Goal: Task Accomplishment & Management: Complete application form

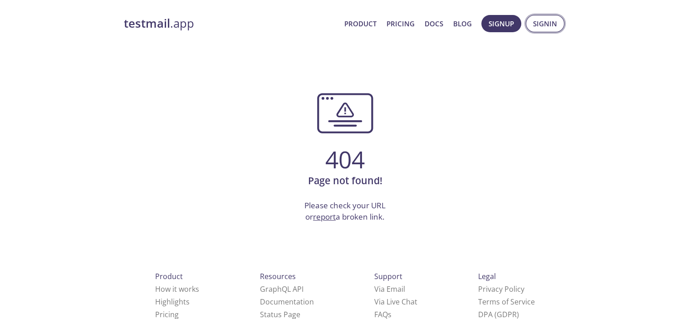
click at [556, 19] on span "Signin" at bounding box center [545, 24] width 24 height 12
click at [553, 23] on span "Signin" at bounding box center [545, 24] width 24 height 12
click at [495, 27] on span "Signup" at bounding box center [501, 24] width 25 height 12
click at [497, 20] on span "Signup" at bounding box center [501, 24] width 25 height 12
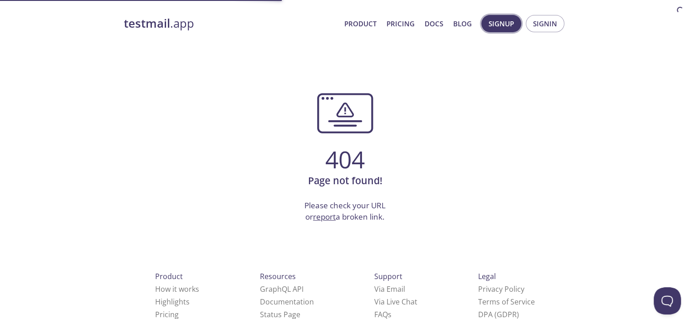
click at [501, 22] on span "Signup" at bounding box center [501, 24] width 25 height 12
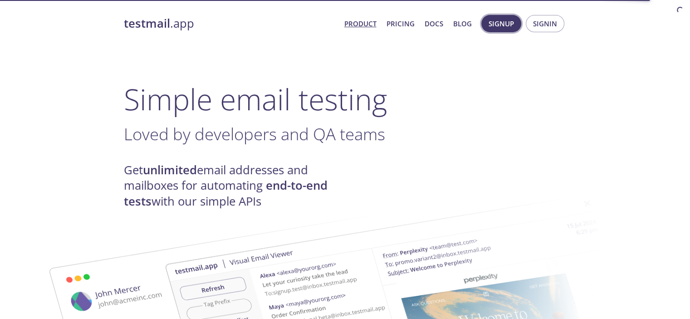
click at [500, 23] on span "Signup" at bounding box center [501, 24] width 25 height 12
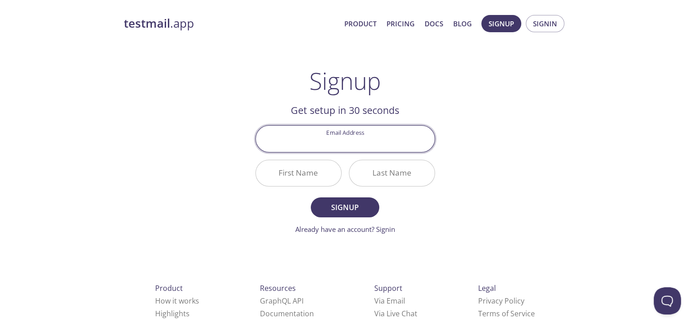
click at [353, 144] on input "Email Address" at bounding box center [345, 139] width 179 height 26
type input "[EMAIL_ADDRESS][DOMAIN_NAME]"
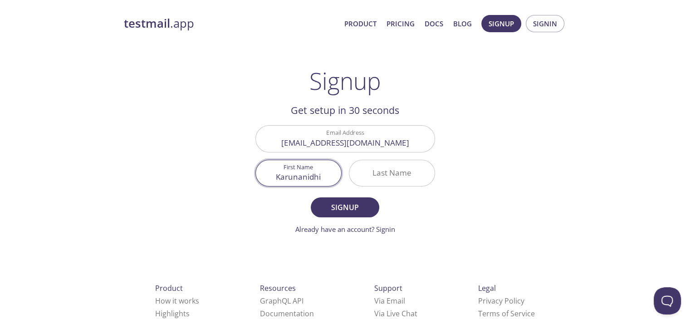
type input "Karunanidhi"
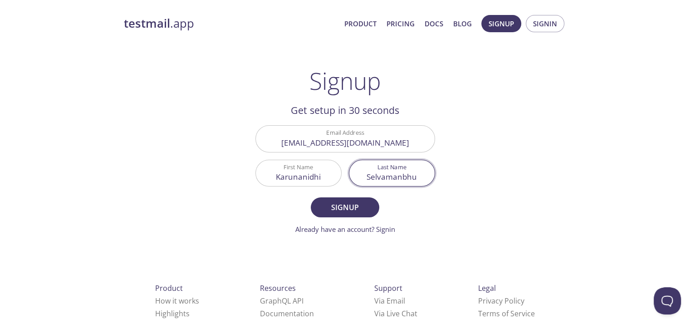
type input "Selvamanbhu"
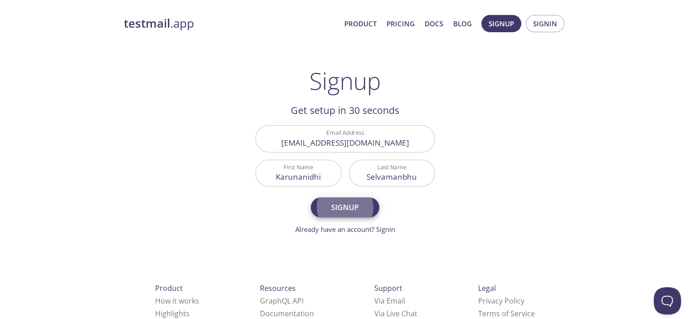
click at [311, 197] on button "Signup" at bounding box center [345, 207] width 68 height 20
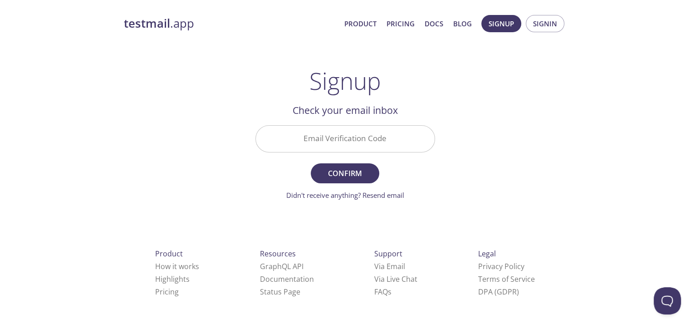
click at [352, 141] on input "Email Verification Code" at bounding box center [345, 139] width 179 height 26
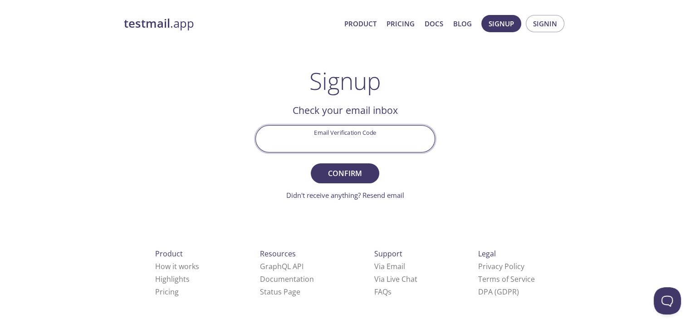
click at [338, 137] on input "Email Verification Code" at bounding box center [345, 139] width 179 height 26
type input "KJMX6R2"
click at [352, 168] on span "Confirm" at bounding box center [345, 173] width 48 height 13
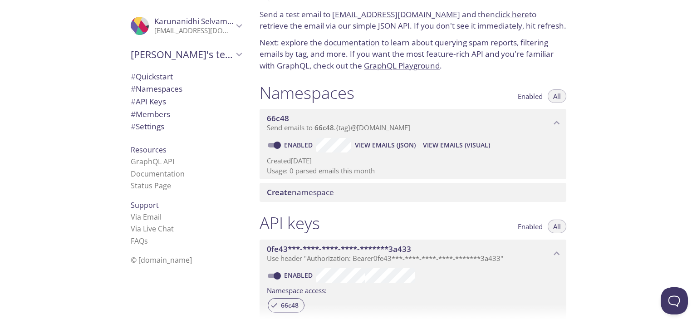
scroll to position [45, 0]
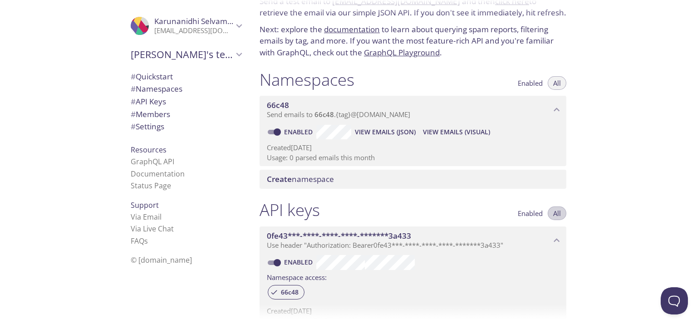
click at [559, 213] on span "All" at bounding box center [557, 213] width 8 height 0
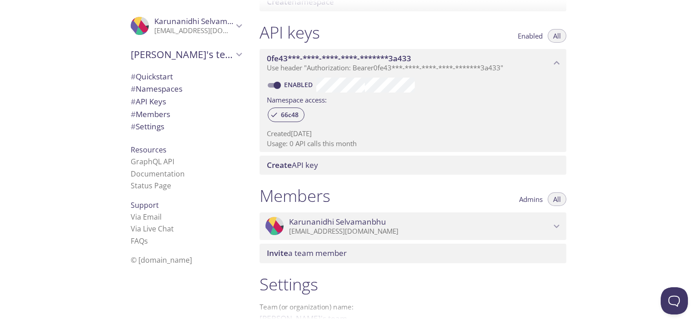
scroll to position [227, 0]
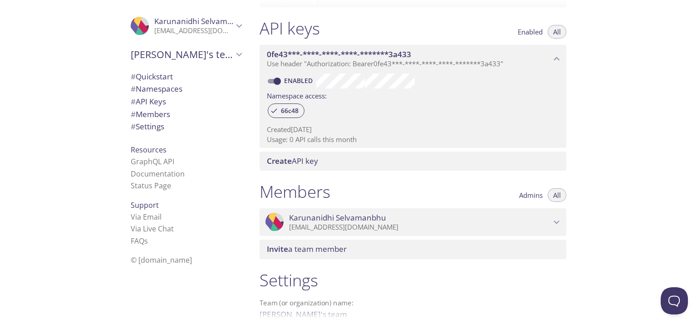
click at [299, 79] on link "Enabled" at bounding box center [300, 80] width 34 height 9
click at [294, 79] on input "Enabled" at bounding box center [277, 81] width 33 height 11
click at [299, 79] on link "Disabled" at bounding box center [300, 80] width 35 height 9
click at [286, 79] on input "Disabled" at bounding box center [270, 81] width 33 height 11
checkbox input "true"
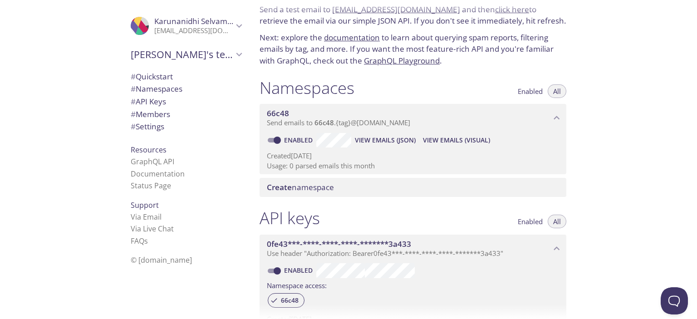
scroll to position [0, 0]
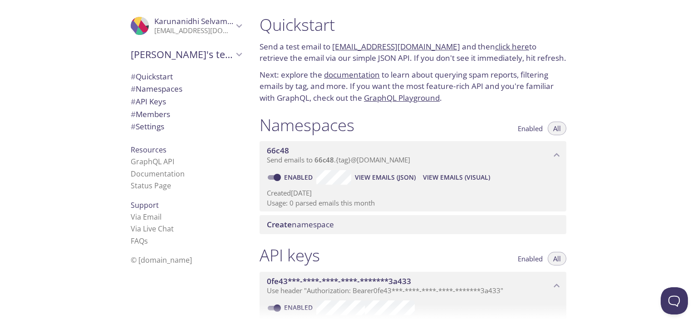
click at [148, 101] on span "# API Keys" at bounding box center [148, 101] width 35 height 10
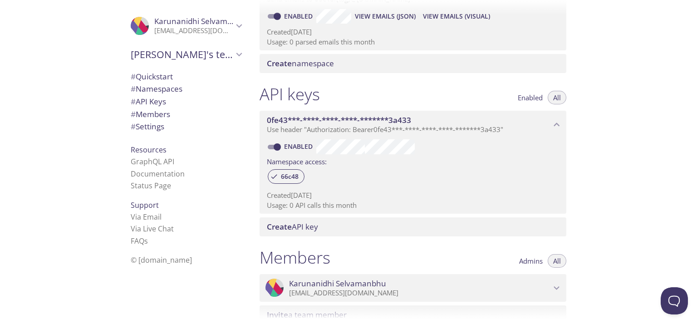
scroll to position [200, 0]
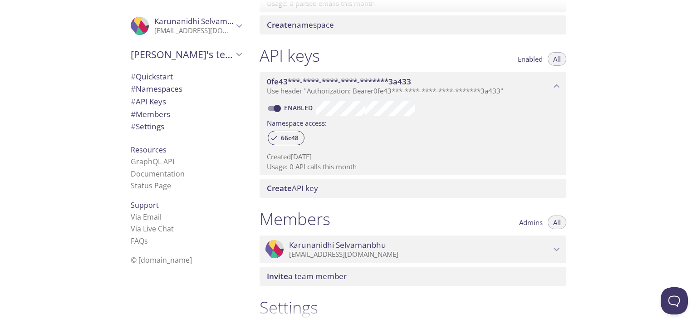
click at [311, 190] on span "Create API key" at bounding box center [292, 188] width 51 height 10
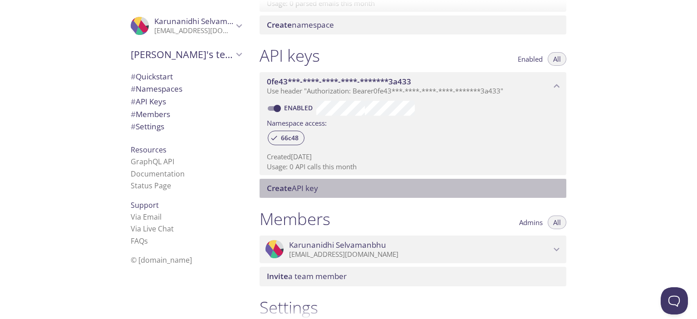
click at [151, 131] on span "# Settings" at bounding box center [148, 126] width 34 height 10
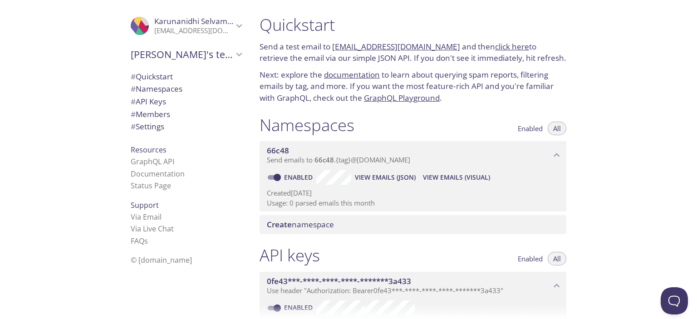
click at [495, 44] on link "click here" at bounding box center [512, 46] width 34 height 10
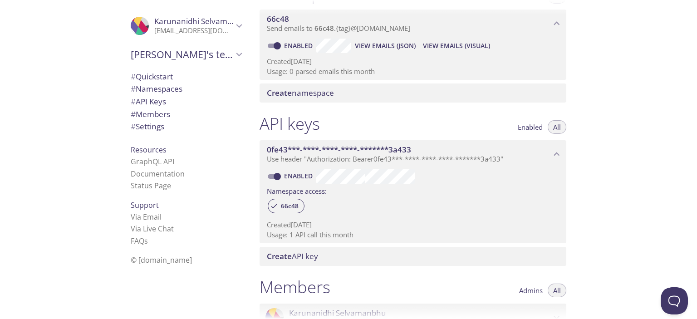
scroll to position [136, 0]
